Goal: Transaction & Acquisition: Purchase product/service

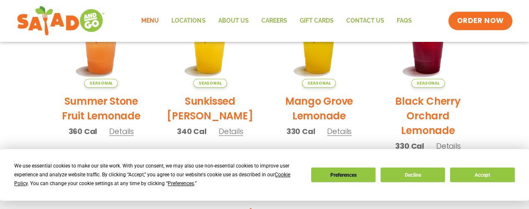
scroll to position [460, 0]
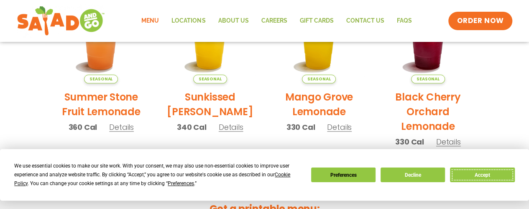
click at [479, 173] on button "Accept" at bounding box center [482, 174] width 64 height 15
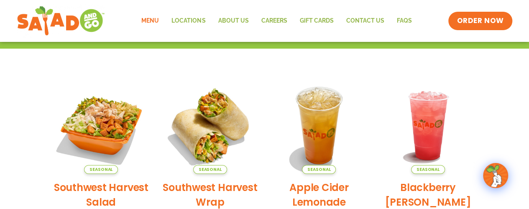
scroll to position [118, 0]
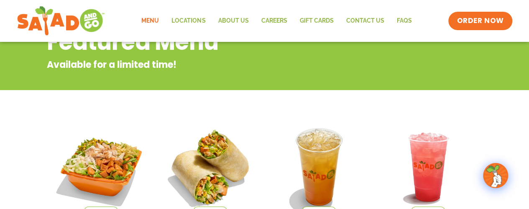
click at [149, 20] on link "Menu" at bounding box center [150, 20] width 30 height 19
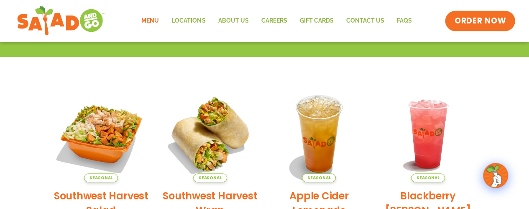
scroll to position [123, 0]
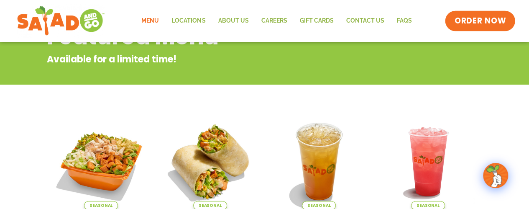
click at [479, 18] on span "ORDER NOW" at bounding box center [481, 20] width 52 height 11
